Goal: Task Accomplishment & Management: Manage account settings

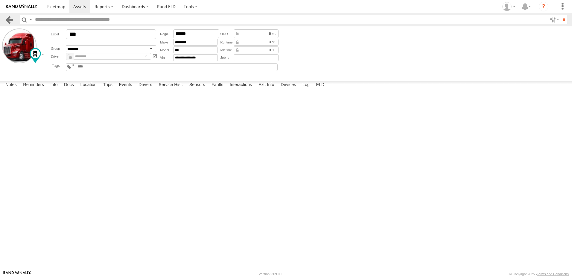
click at [10, 21] on link at bounding box center [9, 19] width 9 height 9
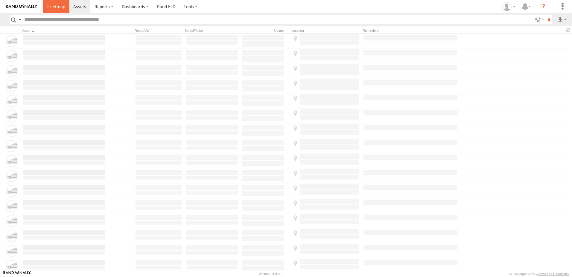
click at [58, 8] on span at bounding box center [56, 7] width 18 height 6
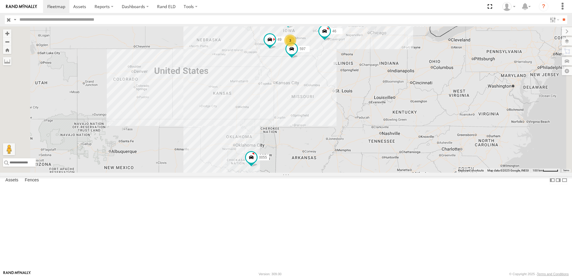
click at [0, 0] on div "47" at bounding box center [0, 0] width 0 height 0
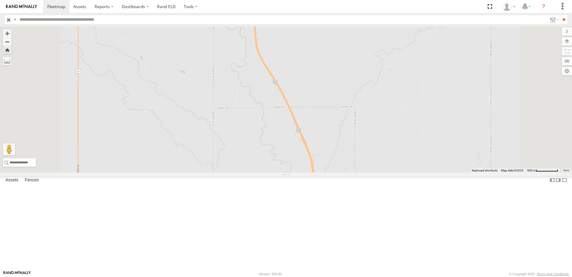
click at [0, 0] on div "47" at bounding box center [0, 0] width 0 height 0
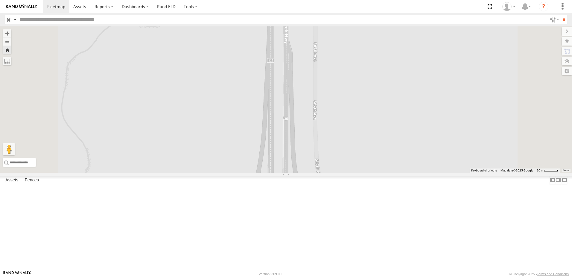
click at [0, 0] on div "47" at bounding box center [0, 0] width 0 height 0
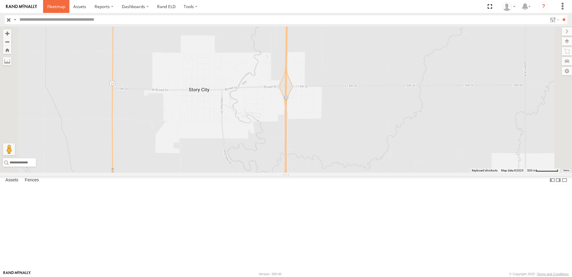
click at [52, 4] on span at bounding box center [56, 7] width 18 height 6
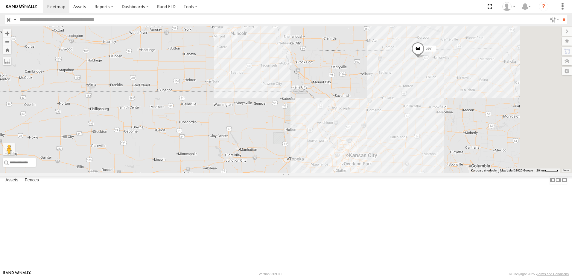
drag, startPoint x: 373, startPoint y: 92, endPoint x: 237, endPoint y: 148, distance: 146.5
click at [237, 148] on div "0055 47 46 49 597 587" at bounding box center [286, 99] width 572 height 146
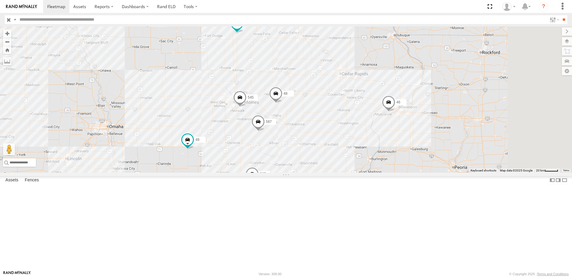
drag, startPoint x: 256, startPoint y: 105, endPoint x: 243, endPoint y: 185, distance: 81.3
click at [243, 172] on div "0055 47 46 49 597 587 545 48" at bounding box center [286, 99] width 572 height 146
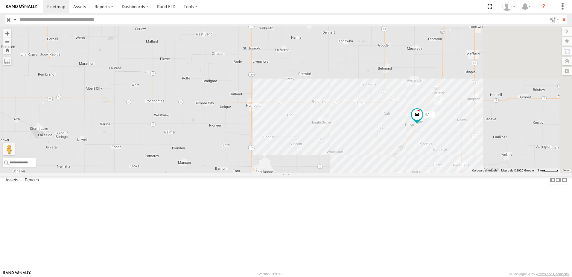
drag, startPoint x: 320, startPoint y: 135, endPoint x: 234, endPoint y: 171, distance: 93.8
click at [235, 171] on div "545 48 47 46 587" at bounding box center [286, 99] width 572 height 146
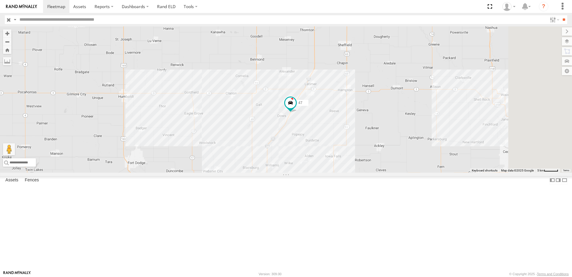
drag, startPoint x: 412, startPoint y: 118, endPoint x: 311, endPoint y: 86, distance: 105.4
click at [314, 88] on div "545 48 47 46 587" at bounding box center [286, 99] width 572 height 146
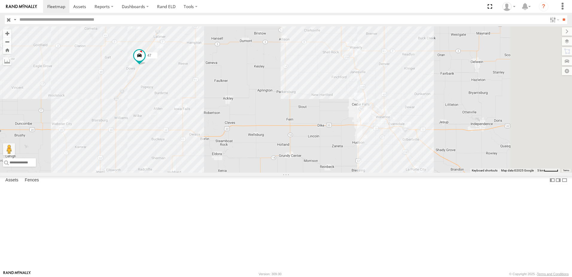
drag, startPoint x: 513, startPoint y: 199, endPoint x: 294, endPoint y: 160, distance: 222.2
click at [303, 163] on div "545 48 47 46 587" at bounding box center [286, 99] width 572 height 146
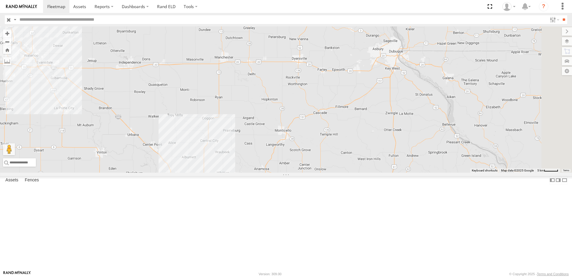
drag, startPoint x: 297, startPoint y: 151, endPoint x: 294, endPoint y: 95, distance: 55.5
click at [294, 96] on div "545 48 47 46 587" at bounding box center [286, 99] width 572 height 146
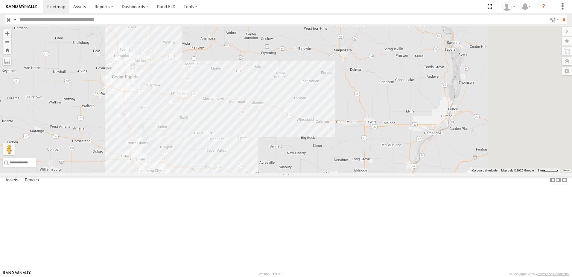
drag, startPoint x: 432, startPoint y: 174, endPoint x: 395, endPoint y: 155, distance: 41.1
click at [396, 156] on div "545 48 47 46 587" at bounding box center [286, 99] width 572 height 146
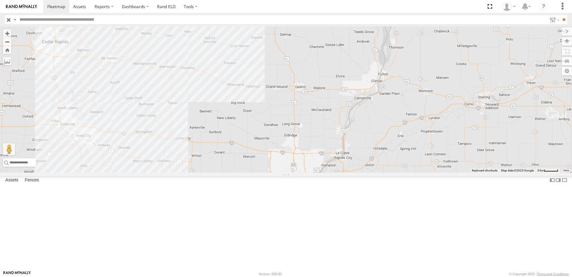
click at [254, 194] on span at bounding box center [247, 185] width 13 height 16
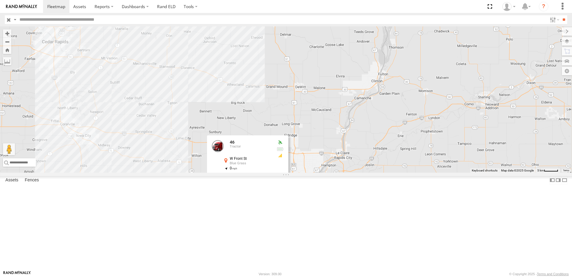
click at [281, 107] on div "545 48 47 46 587 46 Tractor W Front St Blue Grass 41.45771 , -90.78128 0 13:36:…" at bounding box center [286, 99] width 572 height 146
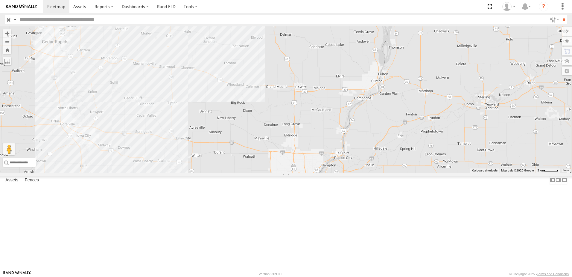
click at [0, 0] on div "46" at bounding box center [0, 0] width 0 height 0
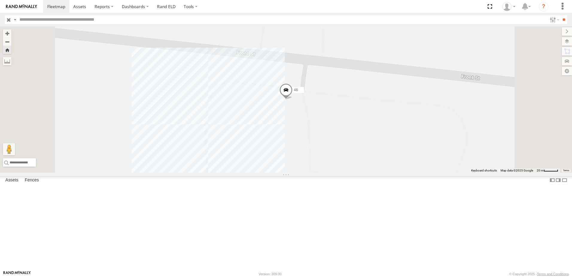
click at [293, 100] on span at bounding box center [285, 91] width 13 height 16
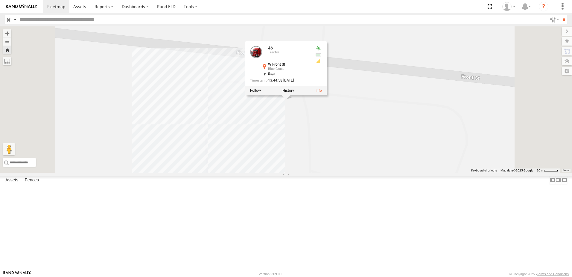
click at [281, 80] on div "46 46 Tractor W Front St Blue Grass 41.45747 , -90.78138 0 13:44:58 09/30/2025" at bounding box center [286, 99] width 572 height 146
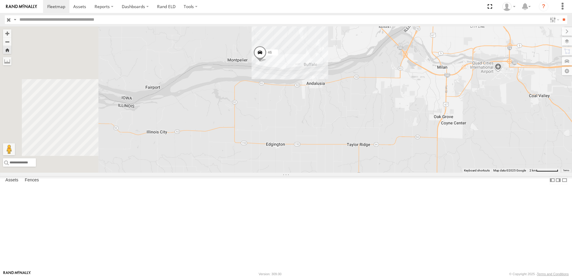
drag, startPoint x: 245, startPoint y: 154, endPoint x: 404, endPoint y: 134, distance: 160.2
click at [399, 139] on div "46" at bounding box center [286, 99] width 572 height 146
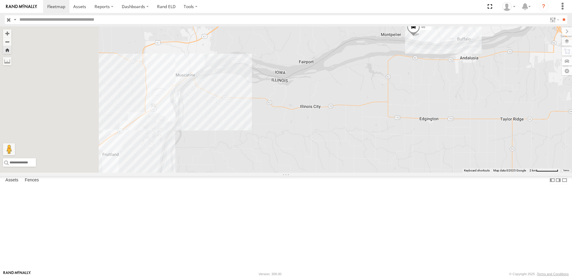
drag, startPoint x: 227, startPoint y: 151, endPoint x: 378, endPoint y: 140, distance: 151.6
click at [367, 142] on div "46" at bounding box center [286, 99] width 572 height 146
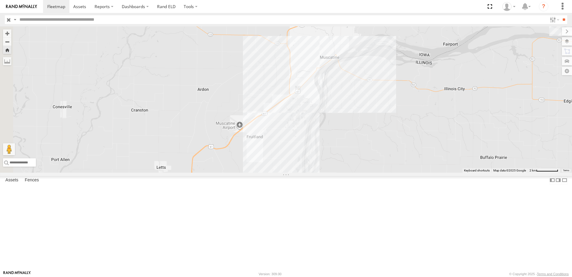
drag, startPoint x: 297, startPoint y: 161, endPoint x: 357, endPoint y: 154, distance: 61.2
click at [356, 155] on div "46" at bounding box center [286, 99] width 572 height 146
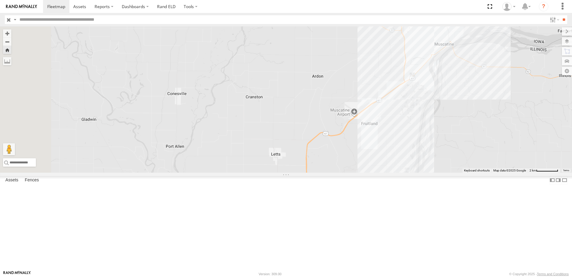
drag, startPoint x: 221, startPoint y: 168, endPoint x: 273, endPoint y: 160, distance: 52.9
click at [271, 161] on div "46" at bounding box center [286, 99] width 572 height 146
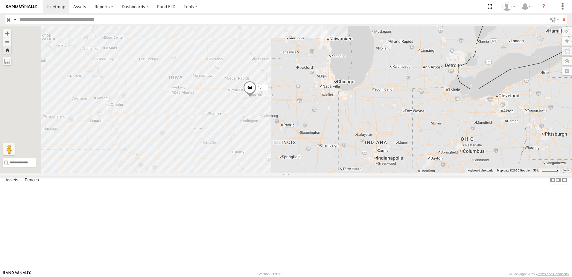
drag, startPoint x: 186, startPoint y: 161, endPoint x: 279, endPoint y: 165, distance: 94.1
click at [279, 165] on div "46" at bounding box center [286, 99] width 572 height 146
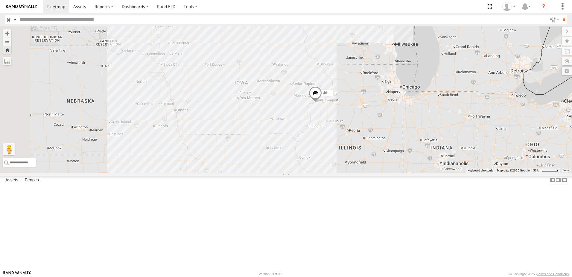
click at [0, 0] on div "49" at bounding box center [0, 0] width 0 height 0
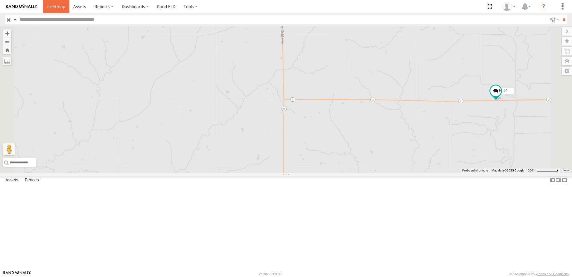
click at [57, 3] on link at bounding box center [56, 6] width 26 height 13
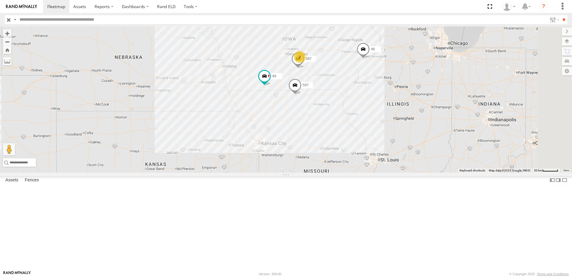
drag, startPoint x: 363, startPoint y: 114, endPoint x: 269, endPoint y: 202, distance: 129.0
click at [269, 172] on div "0055 47 46 49 597 2 587" at bounding box center [286, 99] width 572 height 146
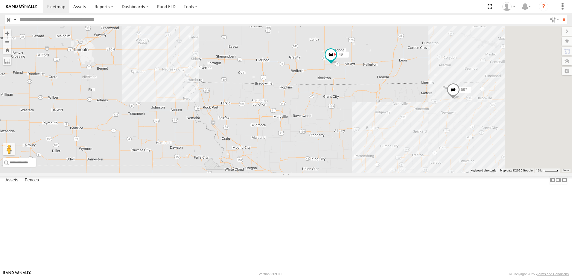
drag, startPoint x: 355, startPoint y: 139, endPoint x: 280, endPoint y: 189, distance: 90.5
click at [281, 172] on div "0055 47 46 49 597 587" at bounding box center [286, 99] width 572 height 146
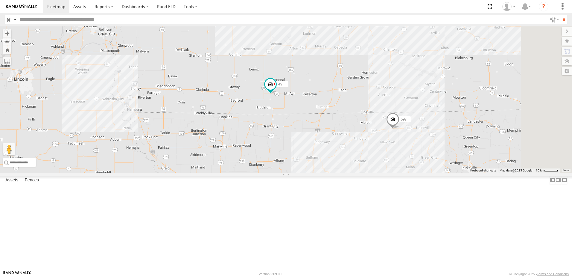
click at [0, 0] on div "545" at bounding box center [0, 0] width 0 height 0
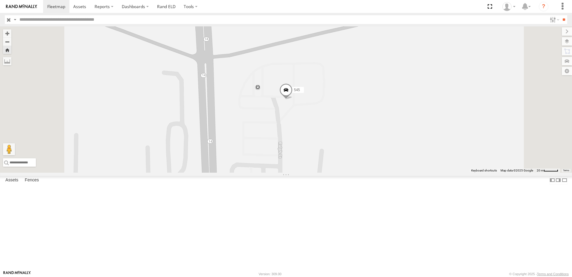
click at [221, 123] on div "545" at bounding box center [286, 99] width 572 height 146
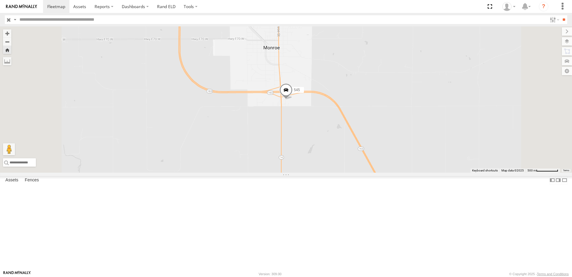
click at [0, 0] on div "46" at bounding box center [0, 0] width 0 height 0
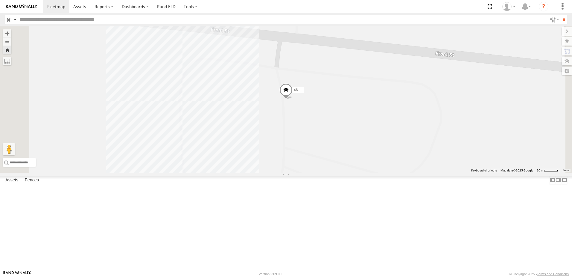
click at [567, 40] on label at bounding box center [567, 41] width 10 height 8
click at [0, 0] on span "Basemaps" at bounding box center [0, 0] width 0 height 0
click at [0, 0] on span "Satellite + Roadmap" at bounding box center [0, 0] width 0 height 0
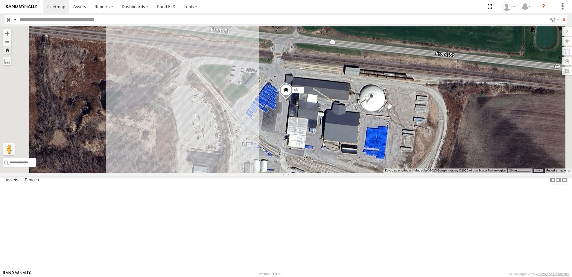
click at [287, 159] on div "46" at bounding box center [286, 99] width 572 height 146
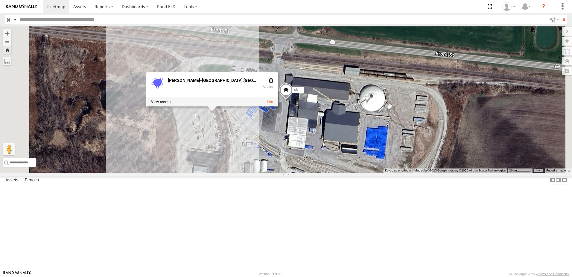
click at [349, 172] on div "46 CARGILL-BUFFALO,IA 0" at bounding box center [286, 99] width 572 height 146
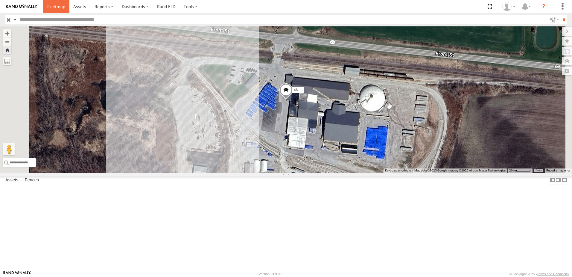
click at [55, 6] on span at bounding box center [56, 7] width 18 height 6
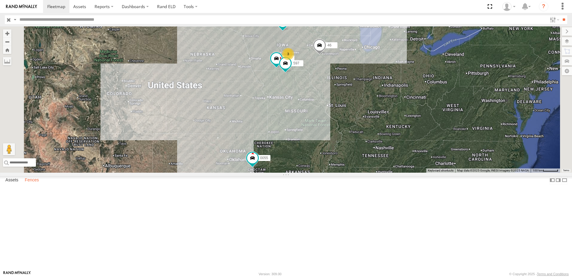
click at [30, 184] on label "Fences" at bounding box center [32, 180] width 20 height 8
click at [0, 0] on div "[PERSON_NAME]-[GEOGRAPHIC_DATA],[GEOGRAPHIC_DATA]" at bounding box center [0, 0] width 0 height 0
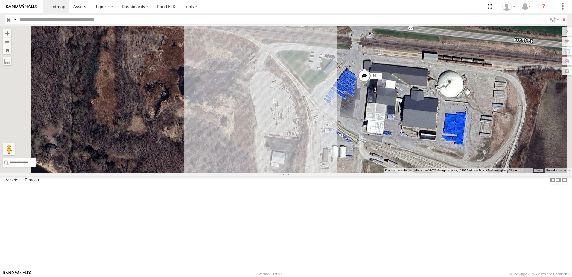
click at [393, 79] on div "46" at bounding box center [286, 99] width 572 height 146
drag, startPoint x: 393, startPoint y: 79, endPoint x: 440, endPoint y: 84, distance: 47.5
click at [440, 83] on div "46" at bounding box center [286, 99] width 572 height 146
click at [0, 0] on link "Fence Mgt" at bounding box center [0, 0] width 0 height 0
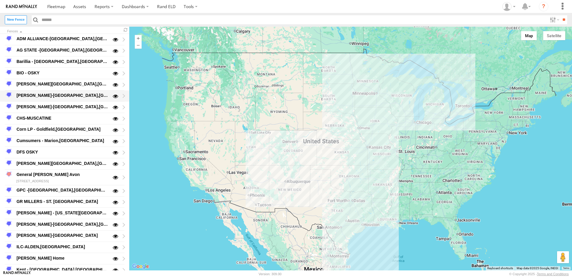
click at [48, 94] on div "[PERSON_NAME]-[GEOGRAPHIC_DATA],[GEOGRAPHIC_DATA]" at bounding box center [62, 95] width 93 height 7
type input "**********"
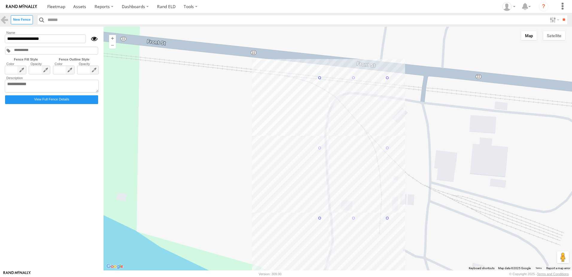
drag, startPoint x: 372, startPoint y: 76, endPoint x: 388, endPoint y: 76, distance: 16.5
click at [388, 76] on div at bounding box center [338, 148] width 469 height 243
drag, startPoint x: 386, startPoint y: 77, endPoint x: 547, endPoint y: 92, distance: 161.7
click at [391, 221] on div at bounding box center [338, 148] width 469 height 243
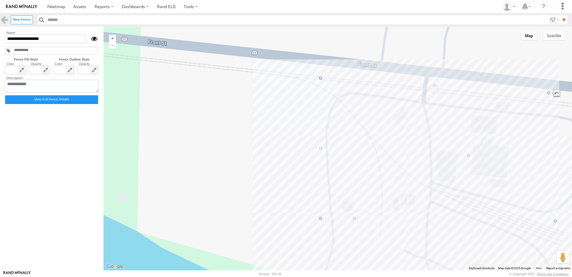
drag, startPoint x: 389, startPoint y: 219, endPoint x: 557, endPoint y: 222, distance: 167.6
click at [64, 5] on span at bounding box center [56, 7] width 18 height 6
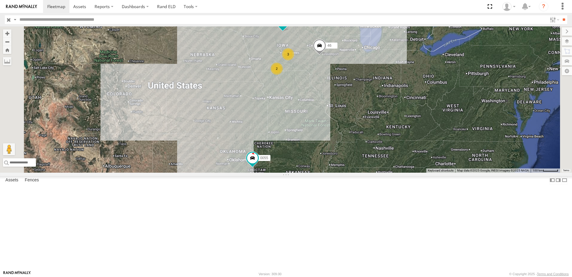
click at [288, 28] on span at bounding box center [282, 22] width 11 height 11
click at [0, 0] on div "587" at bounding box center [0, 0] width 0 height 0
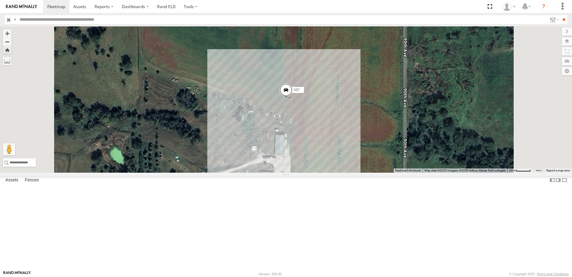
click at [0, 0] on div "48" at bounding box center [0, 0] width 0 height 0
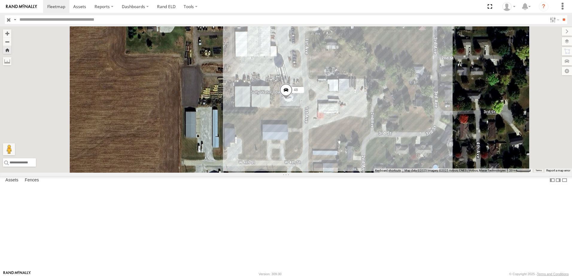
click at [0, 0] on div "49" at bounding box center [0, 0] width 0 height 0
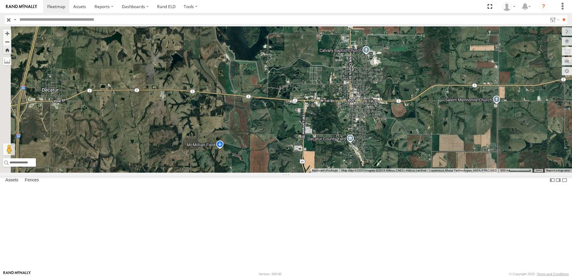
click at [0, 0] on span at bounding box center [0, 0] width 0 height 0
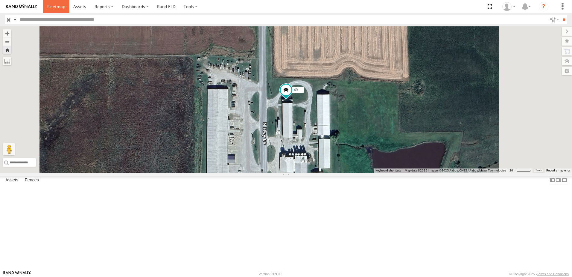
click at [60, 4] on span at bounding box center [56, 7] width 18 height 6
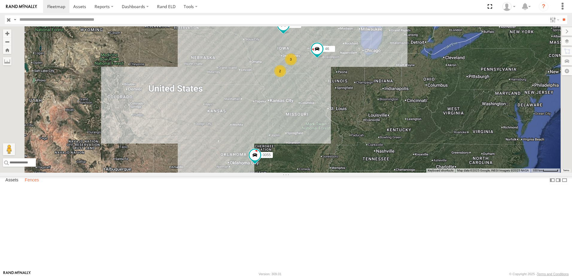
click at [30, 184] on label "Fences" at bounding box center [32, 180] width 20 height 8
click at [0, 0] on link "Fence Mgt" at bounding box center [0, 0] width 0 height 0
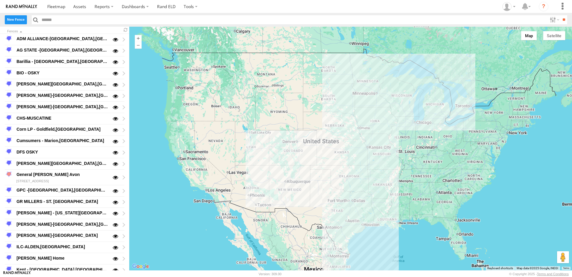
click at [17, 18] on label "New Fence" at bounding box center [16, 19] width 22 height 9
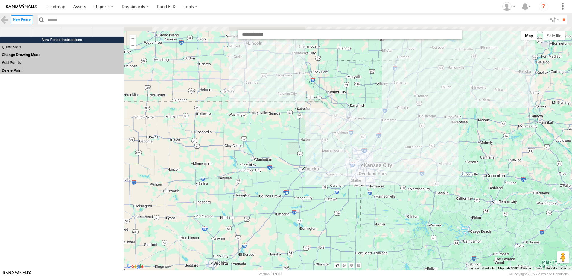
drag, startPoint x: 413, startPoint y: 116, endPoint x: 353, endPoint y: 203, distance: 106.0
click at [353, 203] on div at bounding box center [348, 148] width 448 height 243
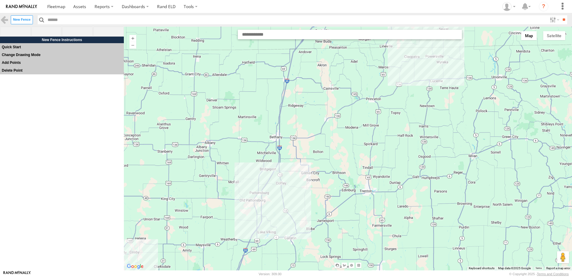
drag, startPoint x: 387, startPoint y: 98, endPoint x: 292, endPoint y: 256, distance: 184.4
click at [292, 256] on div at bounding box center [348, 148] width 448 height 243
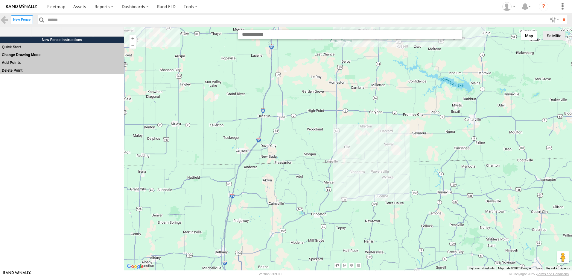
click at [551, 35] on button "Satellite" at bounding box center [554, 35] width 22 height 9
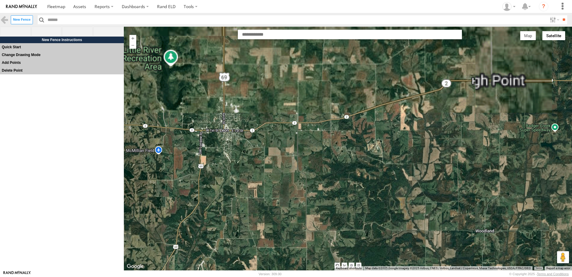
drag, startPoint x: 267, startPoint y: 67, endPoint x: 257, endPoint y: 191, distance: 124.0
click at [259, 187] on div at bounding box center [348, 148] width 448 height 243
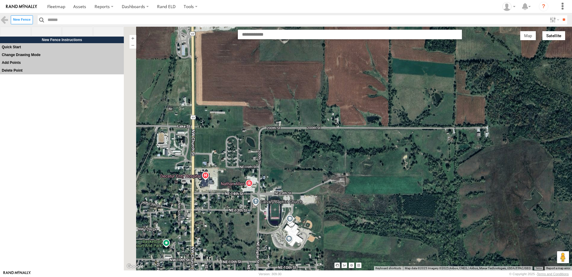
drag, startPoint x: 193, startPoint y: 128, endPoint x: 326, endPoint y: 201, distance: 152.5
click at [326, 201] on div at bounding box center [348, 148] width 448 height 243
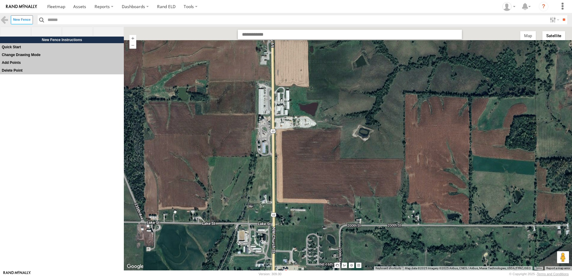
drag, startPoint x: 331, startPoint y: 133, endPoint x: 316, endPoint y: 192, distance: 61.0
click at [317, 191] on div at bounding box center [348, 148] width 448 height 243
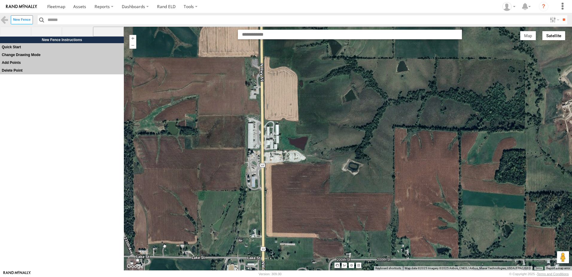
click at [111, 30] on span at bounding box center [108, 32] width 31 height 10
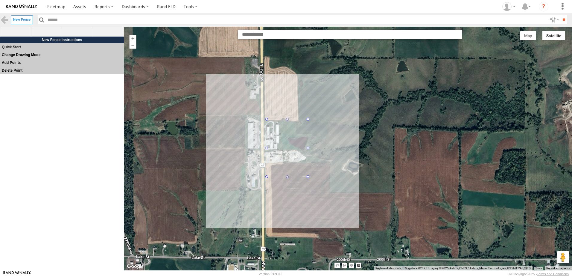
drag, startPoint x: 266, startPoint y: 119, endPoint x: 308, endPoint y: 177, distance: 71.1
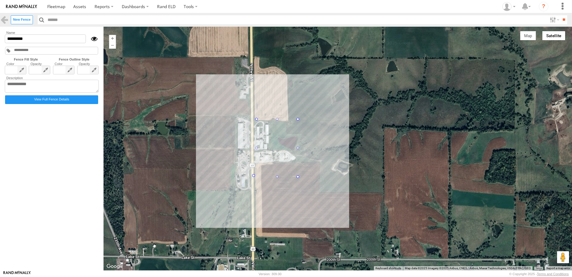
drag, startPoint x: 256, startPoint y: 176, endPoint x: 253, endPoint y: 175, distance: 3.8
click at [298, 195] on div at bounding box center [338, 148] width 469 height 243
click at [34, 39] on input "*********" at bounding box center [45, 38] width 81 height 9
type input "*"
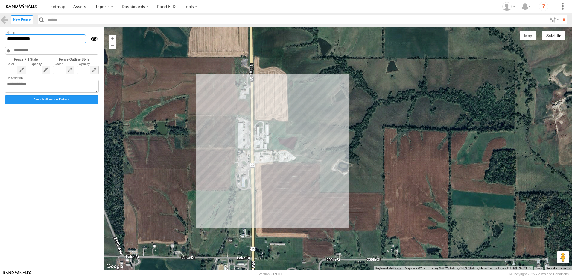
type input "**********"
click at [85, 143] on form "**********" at bounding box center [52, 148] width 97 height 236
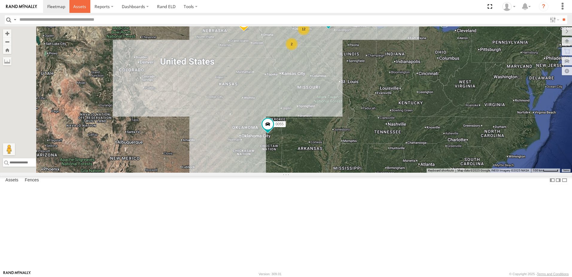
click at [78, 4] on span at bounding box center [79, 7] width 13 height 6
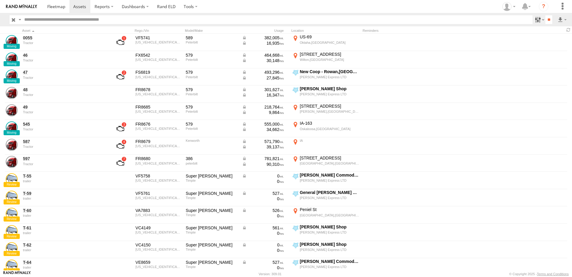
click at [536, 18] on label at bounding box center [539, 19] width 13 height 9
click at [0, 0] on span "Tractor" at bounding box center [0, 0] width 0 height 0
click at [549, 19] on input "**" at bounding box center [549, 19] width 7 height 9
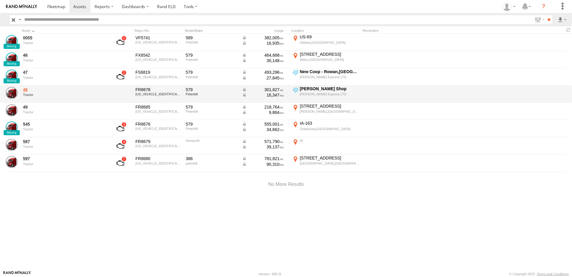
click at [25, 90] on link "48" at bounding box center [64, 89] width 82 height 5
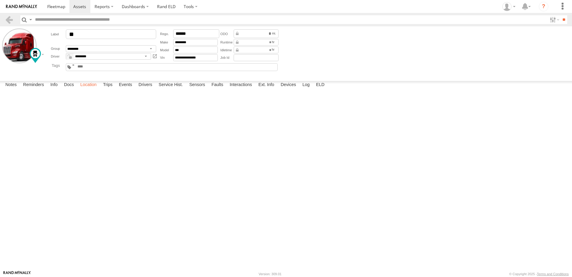
click at [89, 89] on label "Location" at bounding box center [88, 85] width 22 height 8
drag, startPoint x: 336, startPoint y: 116, endPoint x: 276, endPoint y: 217, distance: 117.0
click at [0, 0] on div "48" at bounding box center [0, 0] width 0 height 0
click at [8, 16] on link at bounding box center [9, 19] width 9 height 9
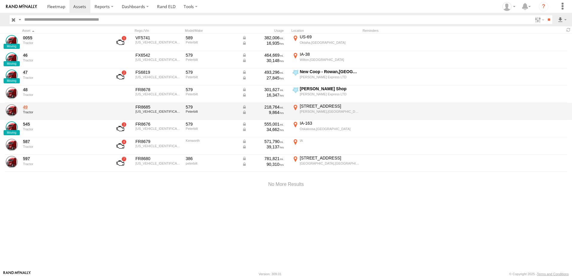
click at [24, 107] on link "49" at bounding box center [64, 106] width 82 height 5
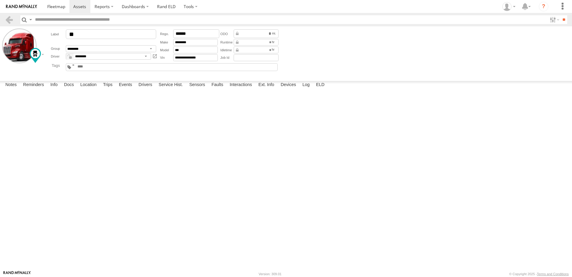
click at [90, 89] on label "Location" at bounding box center [88, 85] width 22 height 8
drag, startPoint x: 383, startPoint y: 108, endPoint x: 310, endPoint y: 131, distance: 76.7
click at [0, 0] on div "49" at bounding box center [0, 0] width 0 height 0
drag, startPoint x: 486, startPoint y: 139, endPoint x: 197, endPoint y: 130, distance: 289.5
click at [0, 0] on div "49" at bounding box center [0, 0] width 0 height 0
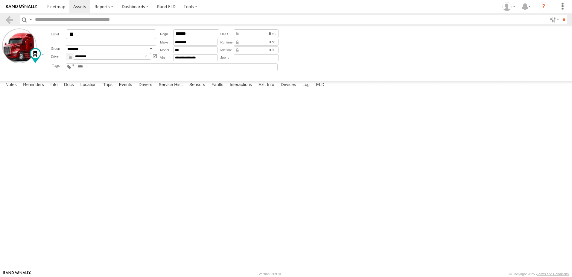
drag, startPoint x: 200, startPoint y: 143, endPoint x: 359, endPoint y: 150, distance: 159.0
click at [0, 0] on div "49" at bounding box center [0, 0] width 0 height 0
click at [53, 6] on span at bounding box center [56, 7] width 18 height 6
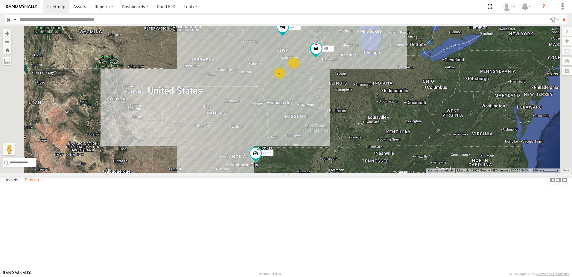
click at [31, 184] on label "Fences" at bounding box center [32, 180] width 20 height 8
click at [0, 0] on div "CTI - [PERSON_NAME],[GEOGRAPHIC_DATA]" at bounding box center [0, 0] width 0 height 0
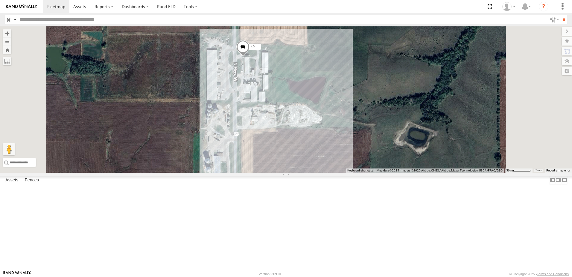
click at [0, 0] on div at bounding box center [0, 0] width 0 height 0
click at [0, 0] on link "Fence Mgt" at bounding box center [0, 0] width 0 height 0
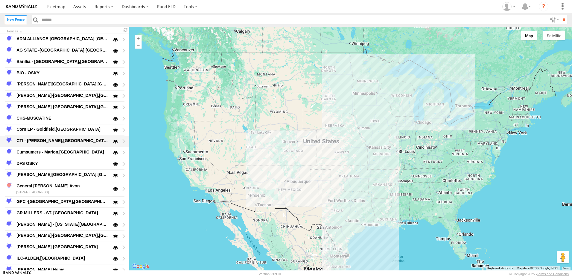
click at [36, 140] on div "CTI - [PERSON_NAME],[GEOGRAPHIC_DATA]" at bounding box center [62, 140] width 93 height 7
type input "**********"
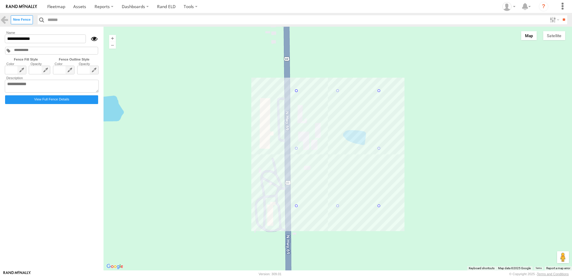
click at [297, 88] on div at bounding box center [338, 148] width 469 height 243
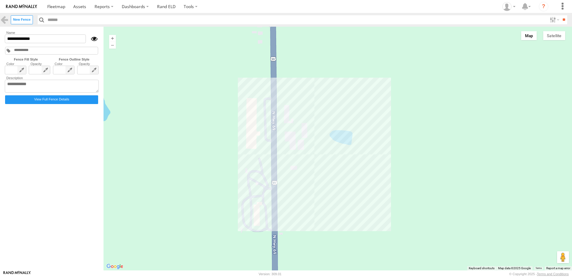
drag, startPoint x: 297, startPoint y: 89, endPoint x: 282, endPoint y: 89, distance: 14.4
click at [282, 89] on div at bounding box center [338, 148] width 469 height 243
click at [284, 89] on div at bounding box center [338, 148] width 469 height 243
click at [303, 102] on div at bounding box center [338, 148] width 469 height 243
drag, startPoint x: 282, startPoint y: 91, endPoint x: 272, endPoint y: 90, distance: 9.9
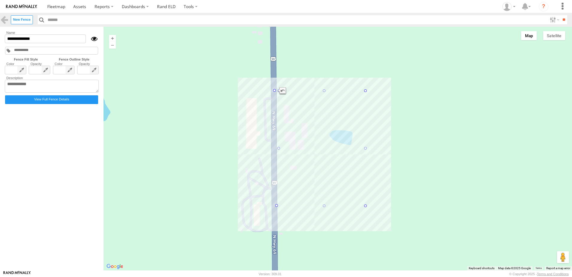
drag, startPoint x: 283, startPoint y: 205, endPoint x: 278, endPoint y: 206, distance: 5.2
click at [279, 90] on div at bounding box center [278, 90] width 3 height 3
click at [555, 34] on button "Satellite" at bounding box center [554, 35] width 22 height 9
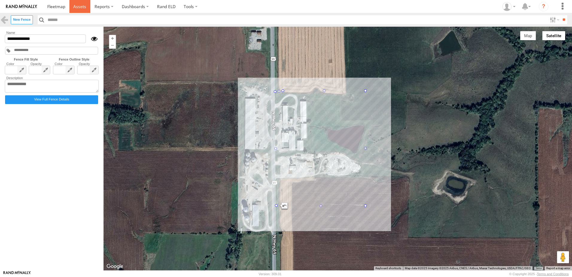
click at [82, 4] on span at bounding box center [79, 7] width 13 height 6
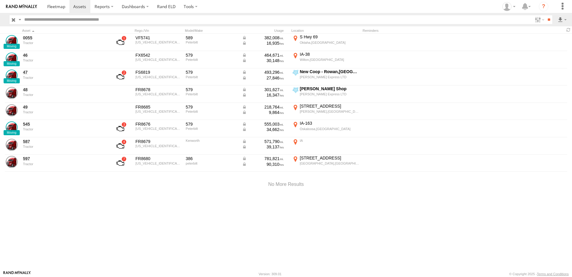
click at [79, 217] on div "0055 Tractor VF5741 [US_VEHICLE_IDENTIFICATION_NUMBER] 589 Peterbilt 382,008 16…" at bounding box center [286, 152] width 572 height 236
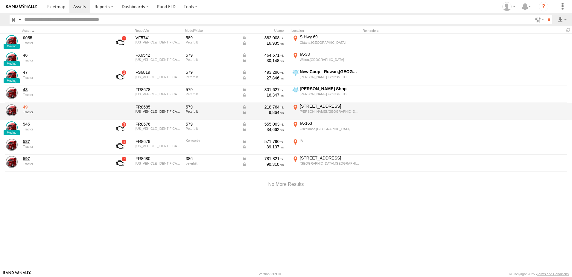
click at [25, 107] on link "49" at bounding box center [64, 106] width 82 height 5
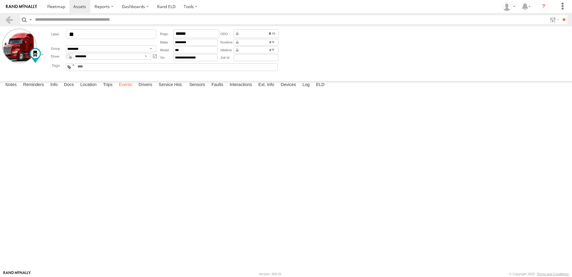
click at [121, 89] on label "Events" at bounding box center [125, 85] width 19 height 8
click at [11, 18] on link at bounding box center [9, 19] width 9 height 9
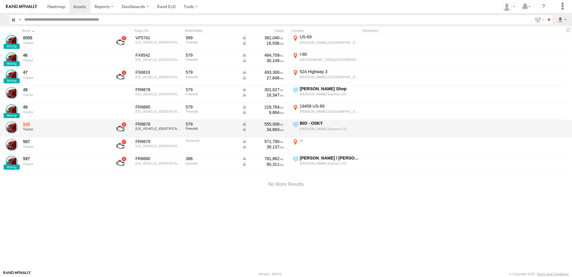
click at [29, 124] on link "545" at bounding box center [64, 123] width 82 height 5
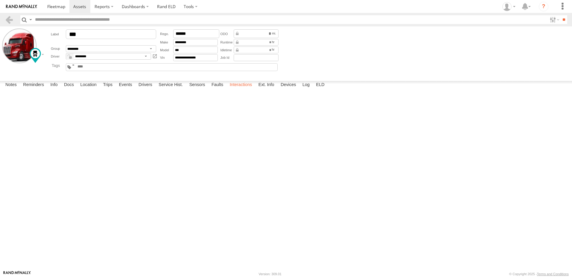
click at [239, 89] on label "Interactions" at bounding box center [241, 85] width 28 height 8
click at [9, 19] on link at bounding box center [9, 19] width 9 height 9
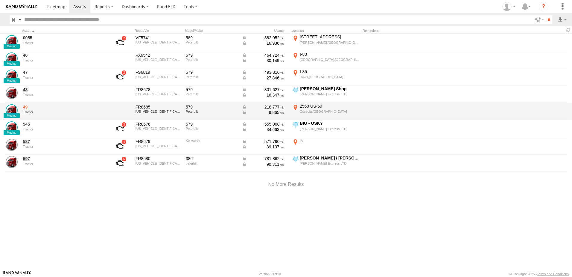
click at [27, 107] on link "49" at bounding box center [64, 106] width 82 height 5
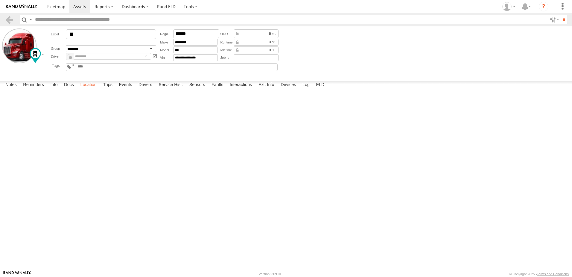
click at [92, 89] on label "Location" at bounding box center [88, 85] width 22 height 8
click at [48, 5] on span at bounding box center [56, 7] width 18 height 6
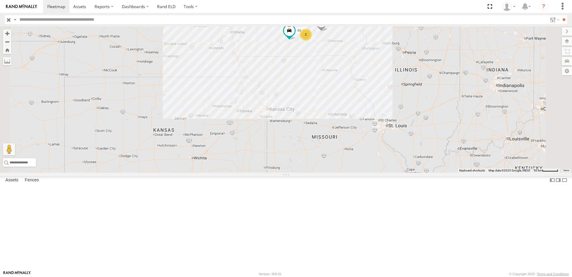
click at [0, 0] on div "545" at bounding box center [0, 0] width 0 height 0
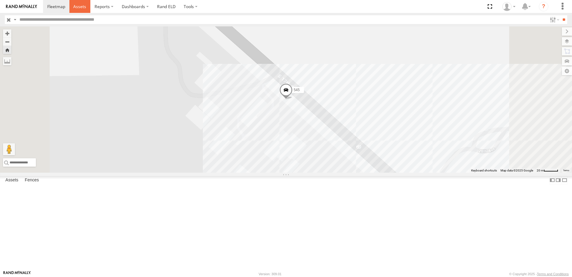
click at [79, 4] on span at bounding box center [79, 7] width 13 height 6
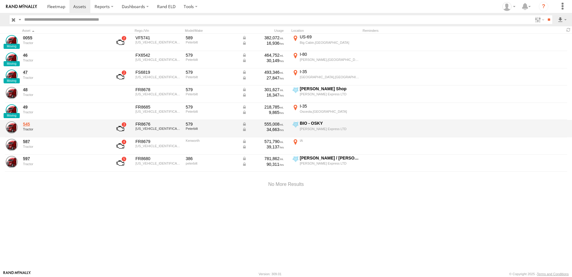
click at [28, 123] on link "545" at bounding box center [64, 123] width 82 height 5
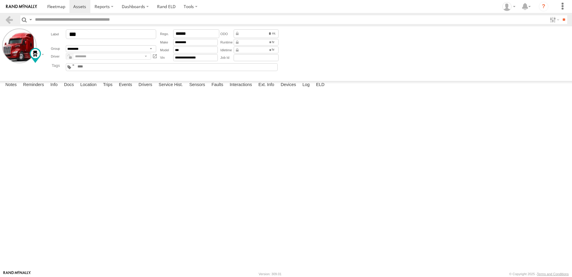
click at [127, 92] on div "Notes Details Reminders Info Docs Location Trips Events Drivers Service Hist. S…" at bounding box center [286, 86] width 572 height 11
click at [125, 89] on label "Events" at bounding box center [125, 85] width 19 height 8
click at [55, 3] on link at bounding box center [56, 6] width 26 height 13
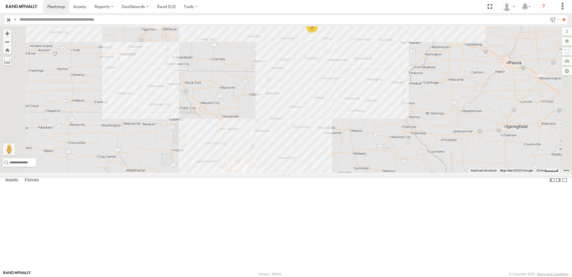
drag, startPoint x: 385, startPoint y: 84, endPoint x: 361, endPoint y: 187, distance: 105.4
click at [364, 172] on div "0055 545 49 2" at bounding box center [286, 99] width 572 height 146
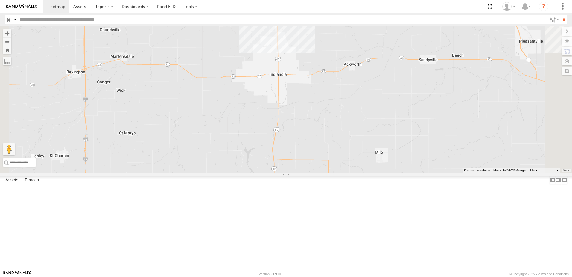
drag, startPoint x: 301, startPoint y: 96, endPoint x: 277, endPoint y: 192, distance: 98.7
click at [277, 172] on div "0055 545 49 47" at bounding box center [286, 99] width 572 height 146
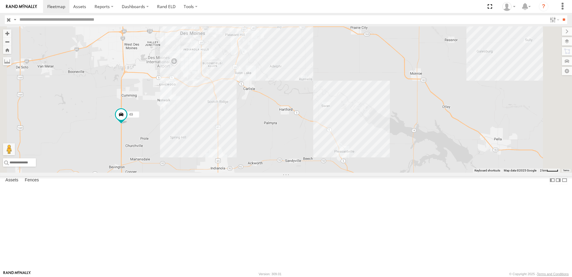
click at [0, 0] on div "46" at bounding box center [0, 0] width 0 height 0
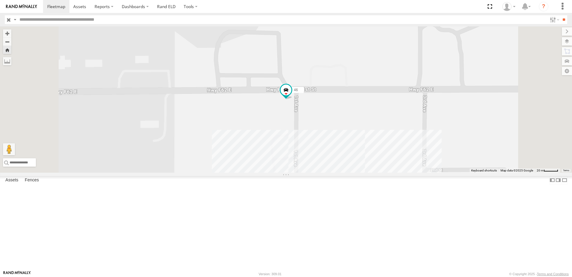
click at [0, 0] on div "0055" at bounding box center [0, 0] width 0 height 0
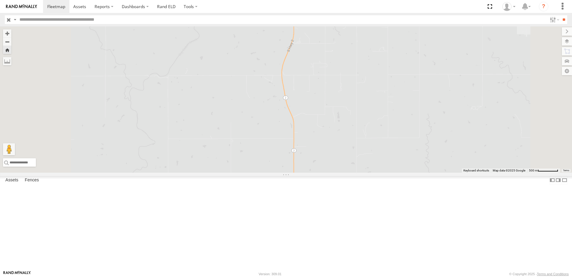
click at [0, 0] on div "47" at bounding box center [0, 0] width 0 height 0
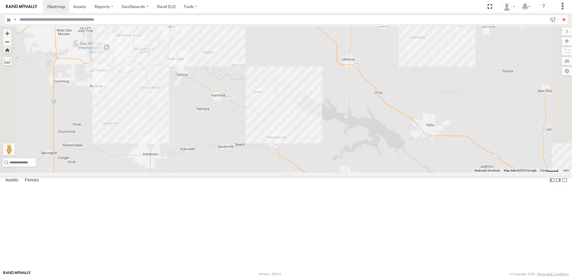
click at [0, 0] on div "49" at bounding box center [0, 0] width 0 height 0
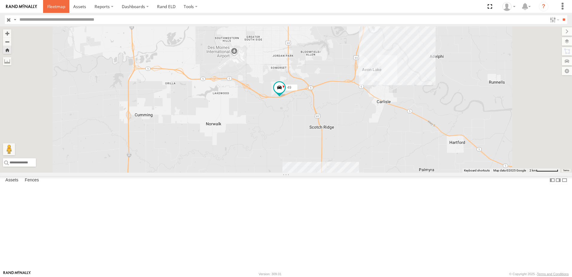
click at [59, 5] on span at bounding box center [56, 7] width 18 height 6
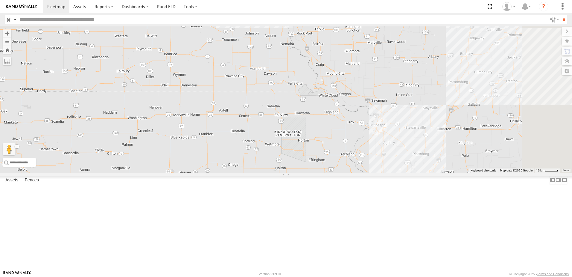
drag, startPoint x: 389, startPoint y: 70, endPoint x: 322, endPoint y: 251, distance: 193.5
click at [325, 172] on div "0055" at bounding box center [286, 99] width 572 height 146
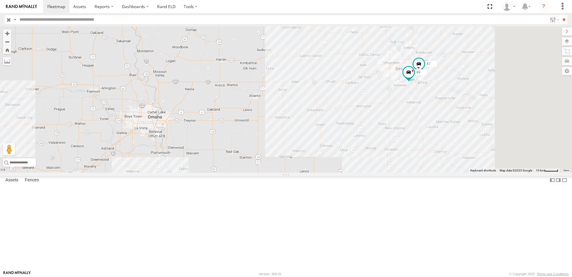
drag, startPoint x: 421, startPoint y: 124, endPoint x: 346, endPoint y: 233, distance: 132.2
click at [346, 172] on div "0055 47 49" at bounding box center [286, 99] width 572 height 146
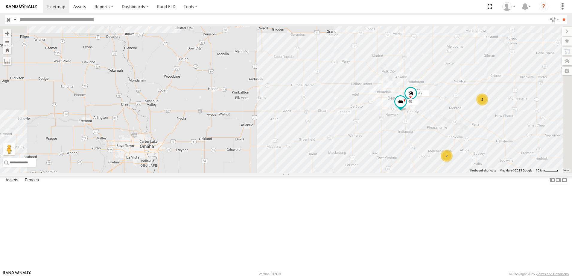
drag, startPoint x: 392, startPoint y: 159, endPoint x: 368, endPoint y: 222, distance: 66.8
click at [368, 172] on div "0055 47 49 2 2" at bounding box center [286, 99] width 572 height 146
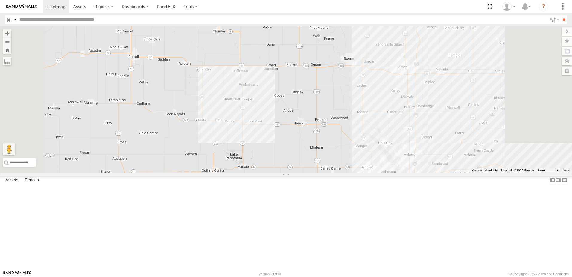
drag, startPoint x: 473, startPoint y: 213, endPoint x: 384, endPoint y: 192, distance: 91.4
click at [385, 172] on div "0055 47 49" at bounding box center [286, 99] width 572 height 146
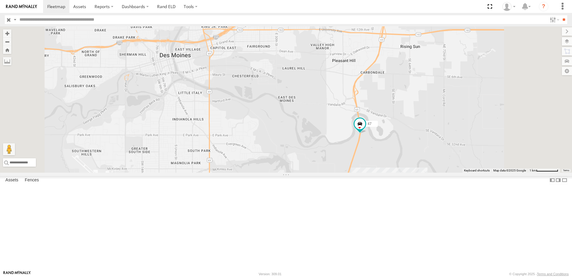
drag, startPoint x: 359, startPoint y: 238, endPoint x: 344, endPoint y: 138, distance: 101.0
click at [346, 143] on div "0055 47 49" at bounding box center [286, 99] width 572 height 146
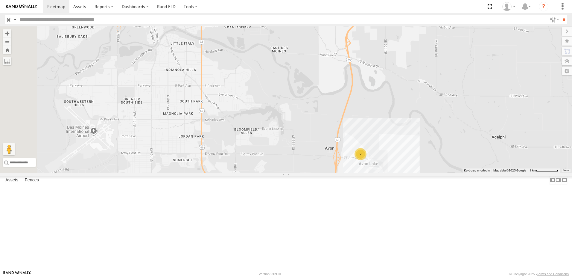
click at [0, 0] on div "47" at bounding box center [0, 0] width 0 height 0
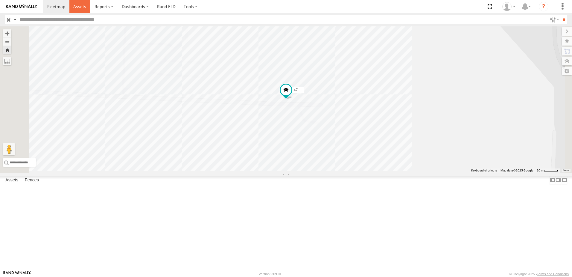
click at [79, 5] on span at bounding box center [79, 7] width 13 height 6
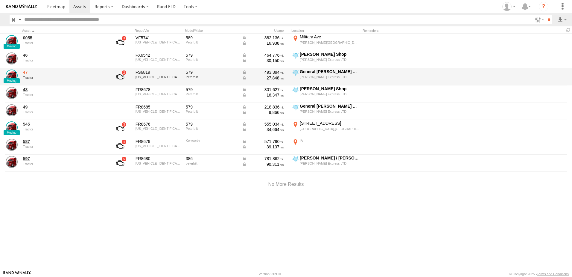
click at [27, 73] on link "47" at bounding box center [64, 71] width 82 height 5
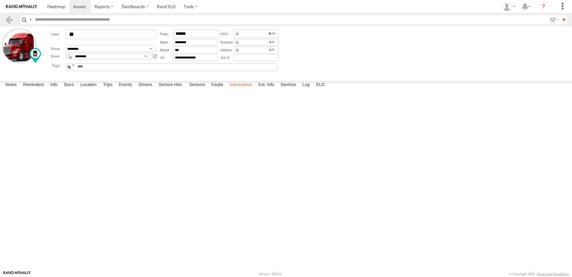
click at [236, 89] on label "Interactions" at bounding box center [241, 85] width 28 height 8
click at [9, 18] on link at bounding box center [9, 19] width 9 height 9
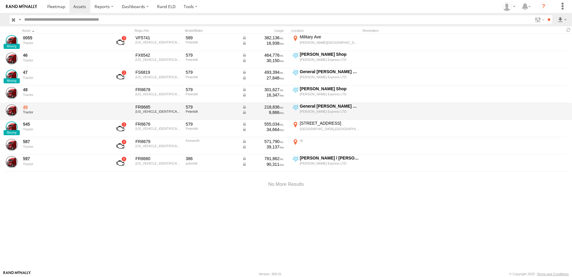
click at [24, 108] on link "49" at bounding box center [64, 106] width 82 height 5
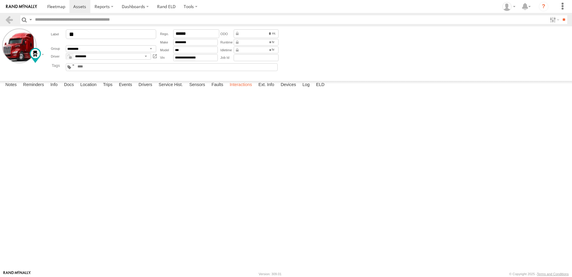
click at [238, 89] on label "Interactions" at bounding box center [241, 85] width 28 height 8
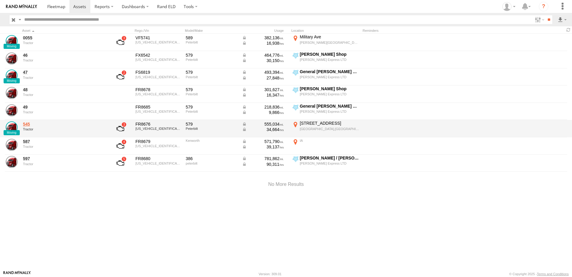
click at [28, 123] on link "545" at bounding box center [64, 123] width 82 height 5
